Goal: Information Seeking & Learning: Compare options

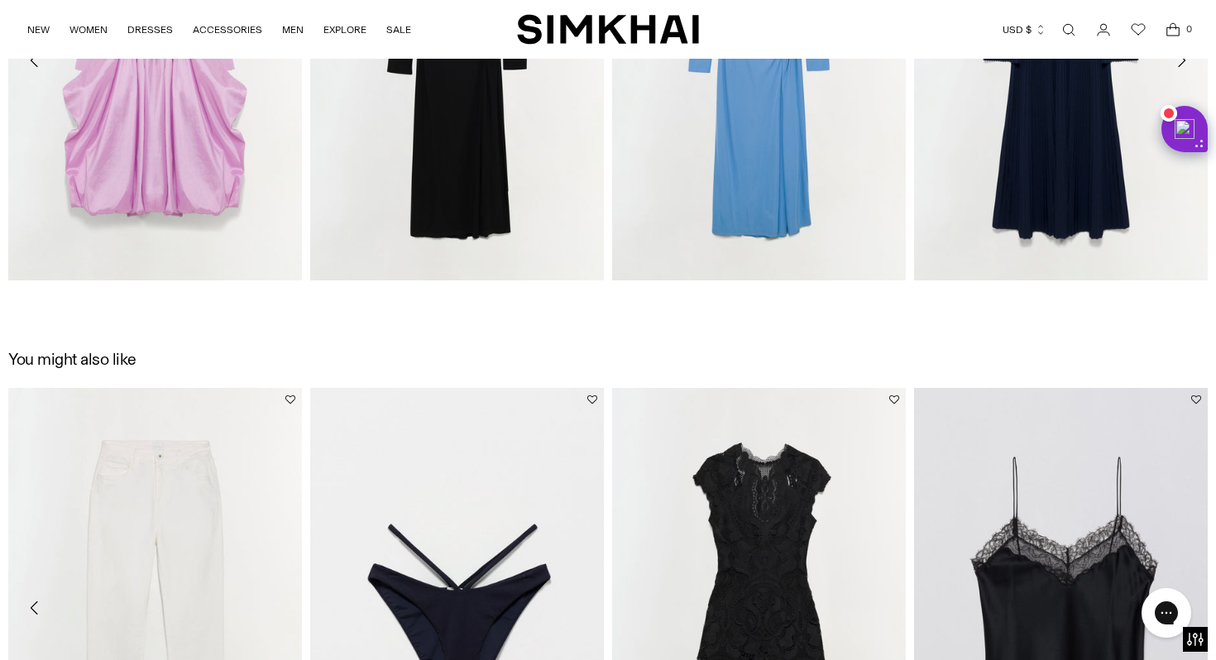
scroll to position [2419, 0]
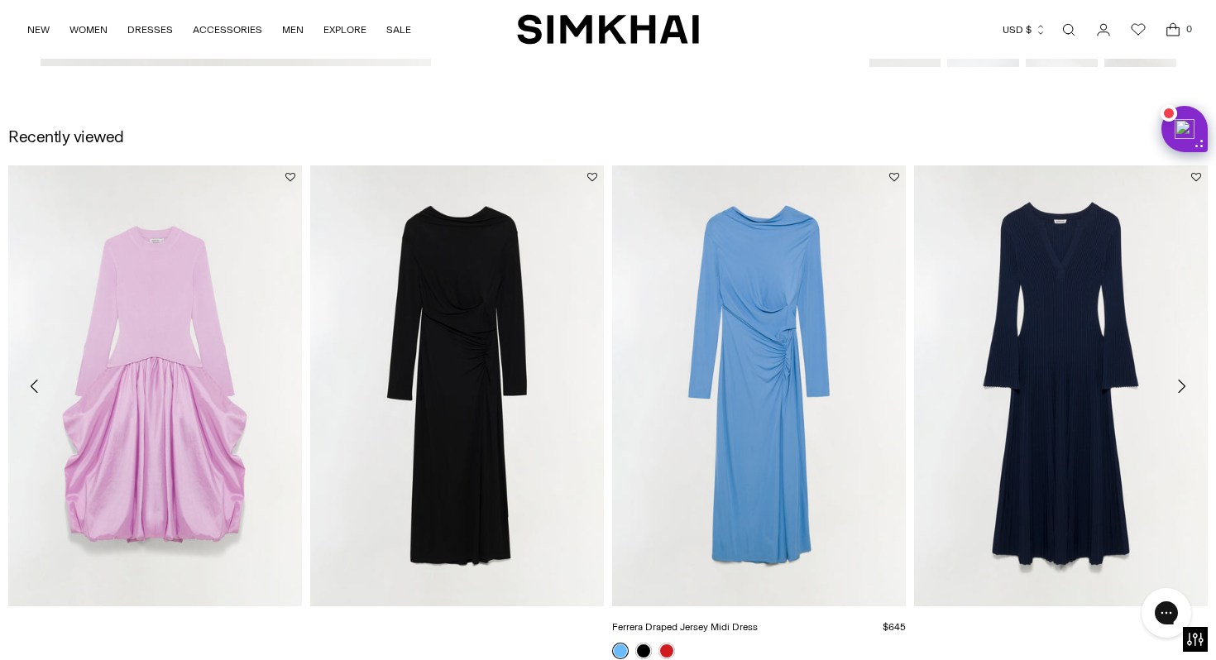
click at [0, 0] on img "Ferrera Draped Jersey Midi Dress" at bounding box center [0, 0] width 0 height 0
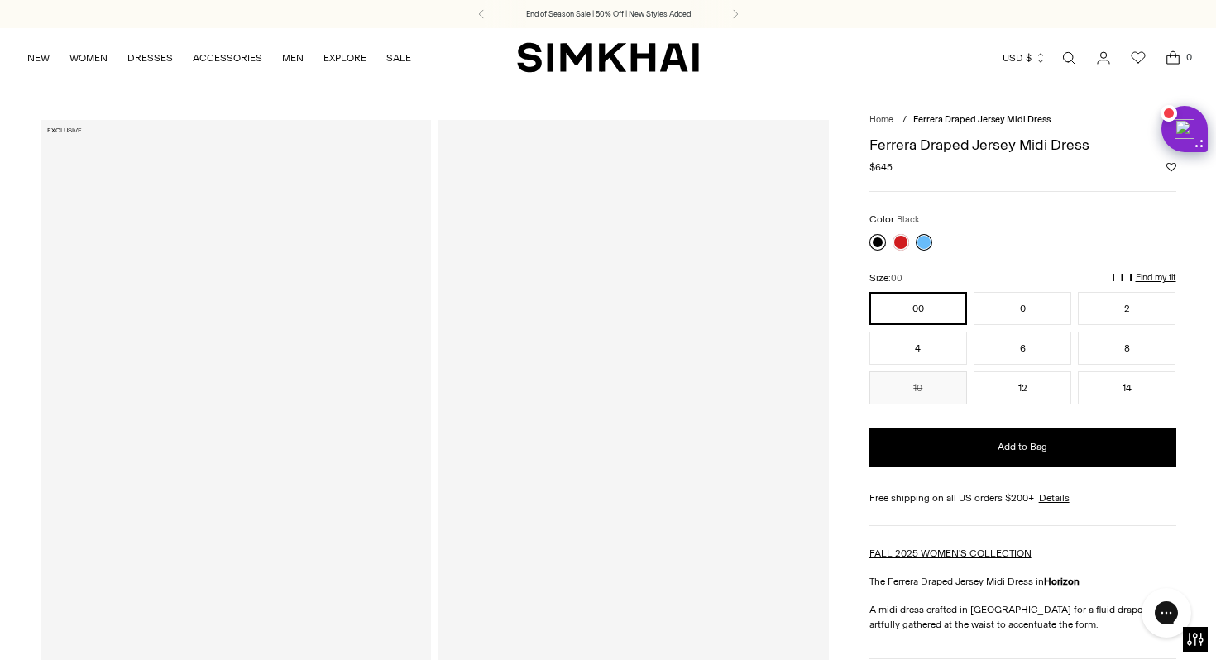
click at [877, 241] on link at bounding box center [877, 242] width 17 height 17
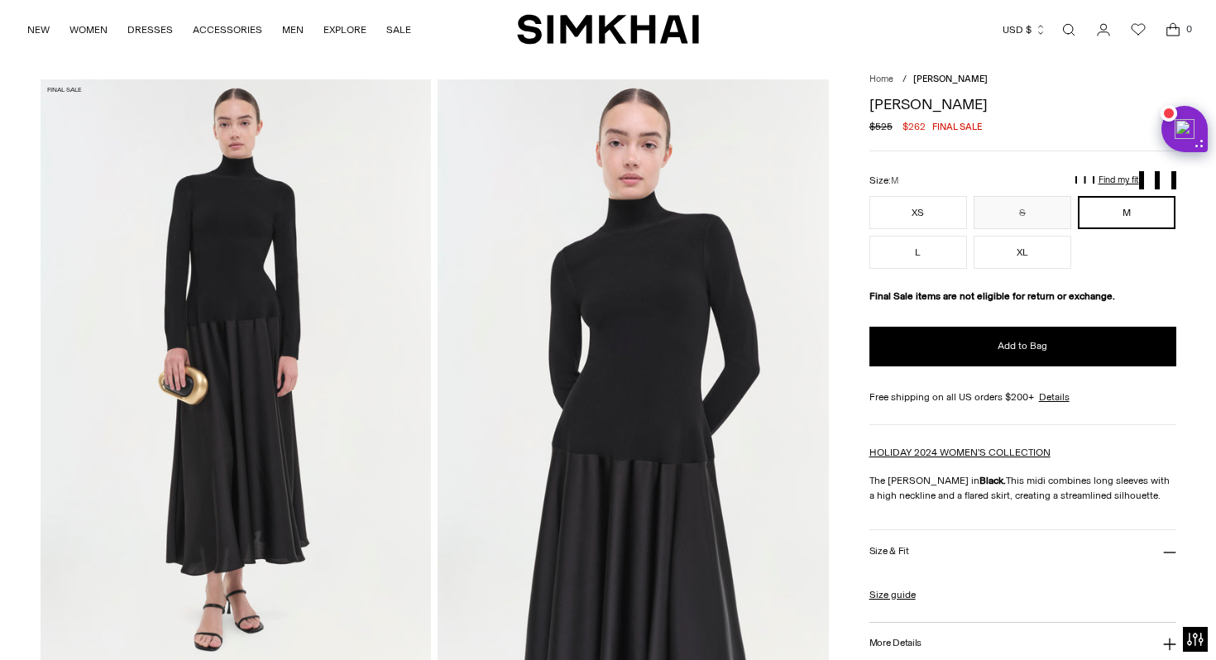
scroll to position [41, 0]
